Goal: Book appointment/travel/reservation

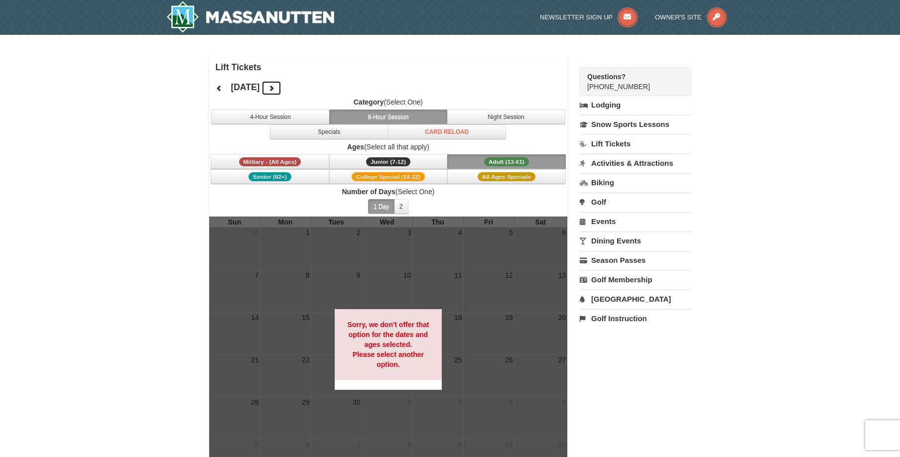
click at [275, 89] on icon at bounding box center [271, 88] width 7 height 7
click at [275, 91] on icon at bounding box center [271, 88] width 7 height 7
click at [281, 91] on button at bounding box center [272, 88] width 20 height 15
click at [390, 116] on button "8-Hour Session" at bounding box center [388, 117] width 119 height 15
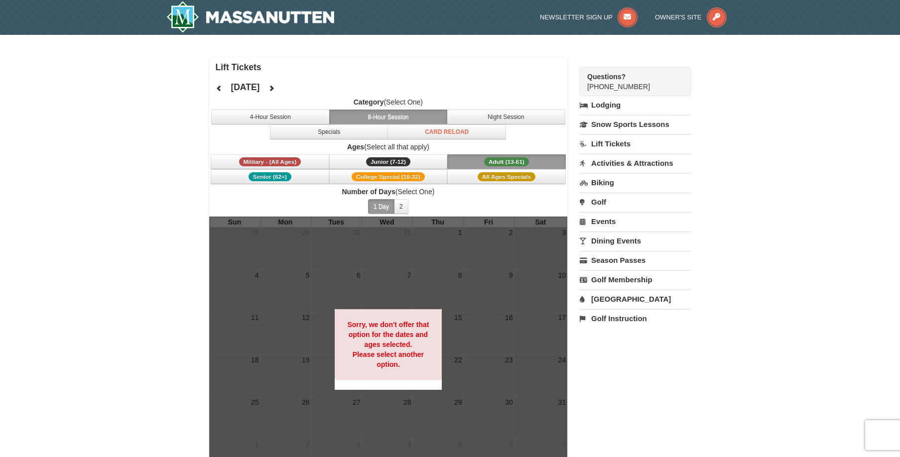
click at [480, 161] on button "Adult (13-61) (13 - 61)" at bounding box center [506, 161] width 119 height 15
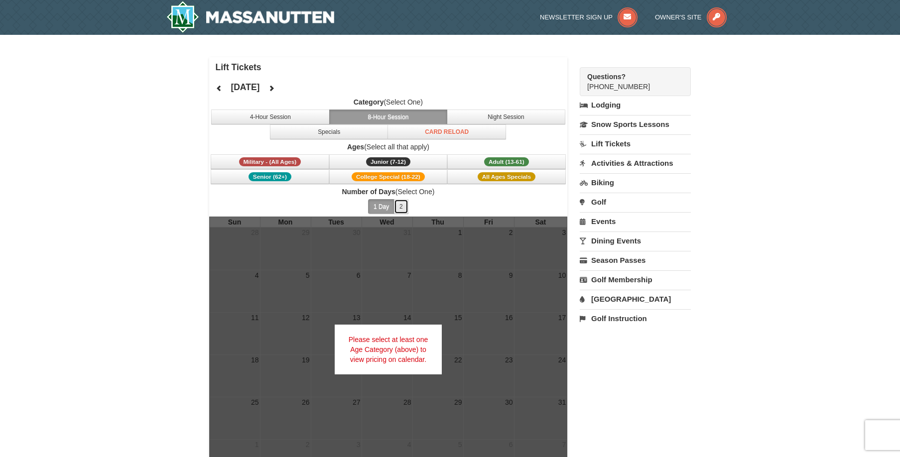
click at [400, 207] on button "2" at bounding box center [401, 206] width 14 height 15
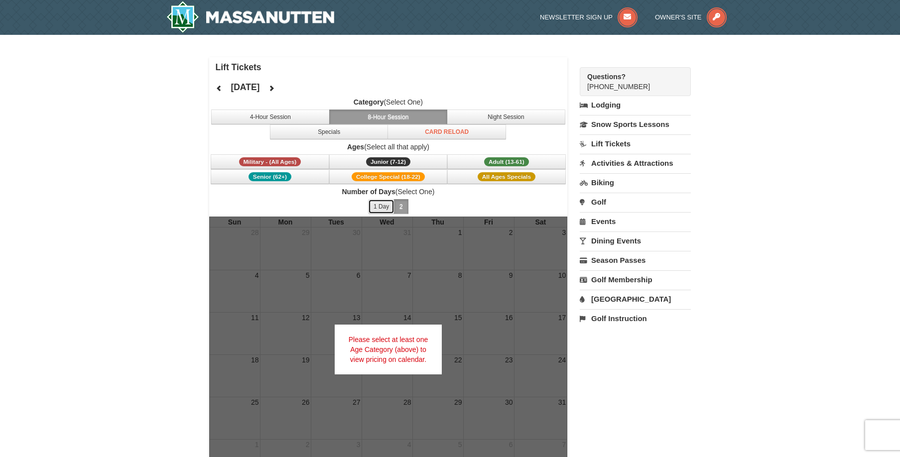
click at [378, 208] on button "1 Day" at bounding box center [381, 206] width 26 height 15
click at [395, 208] on button "2" at bounding box center [401, 206] width 14 height 15
